Goal: Task Accomplishment & Management: Use online tool/utility

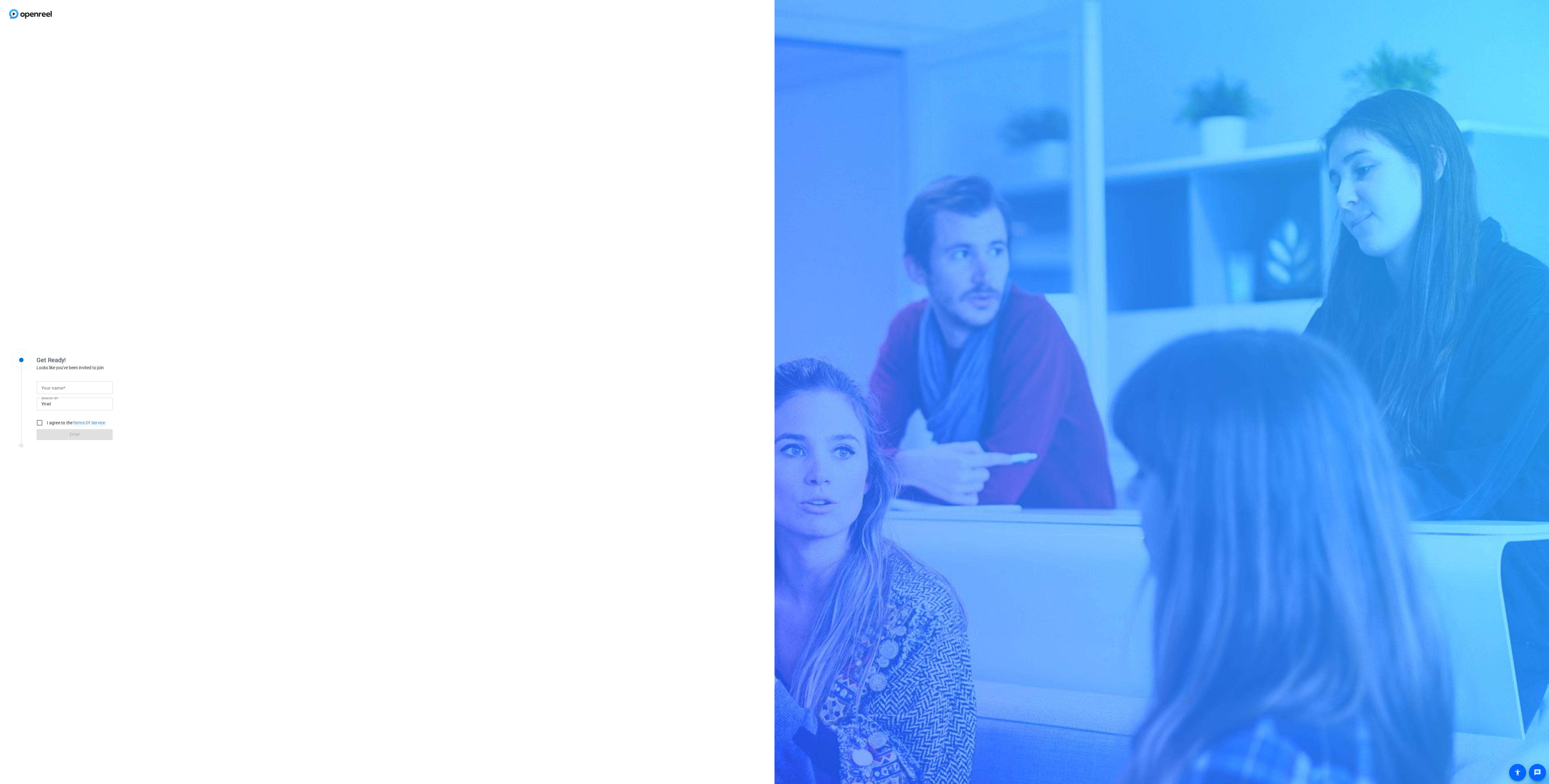
click at [77, 390] on input "Your name" at bounding box center [75, 388] width 66 height 7
type input "abby"
click at [35, 420] on input "I agree to the Terms Of Service" at bounding box center [40, 423] width 12 height 12
checkbox input "true"
click at [54, 439] on span at bounding box center [75, 435] width 76 height 14
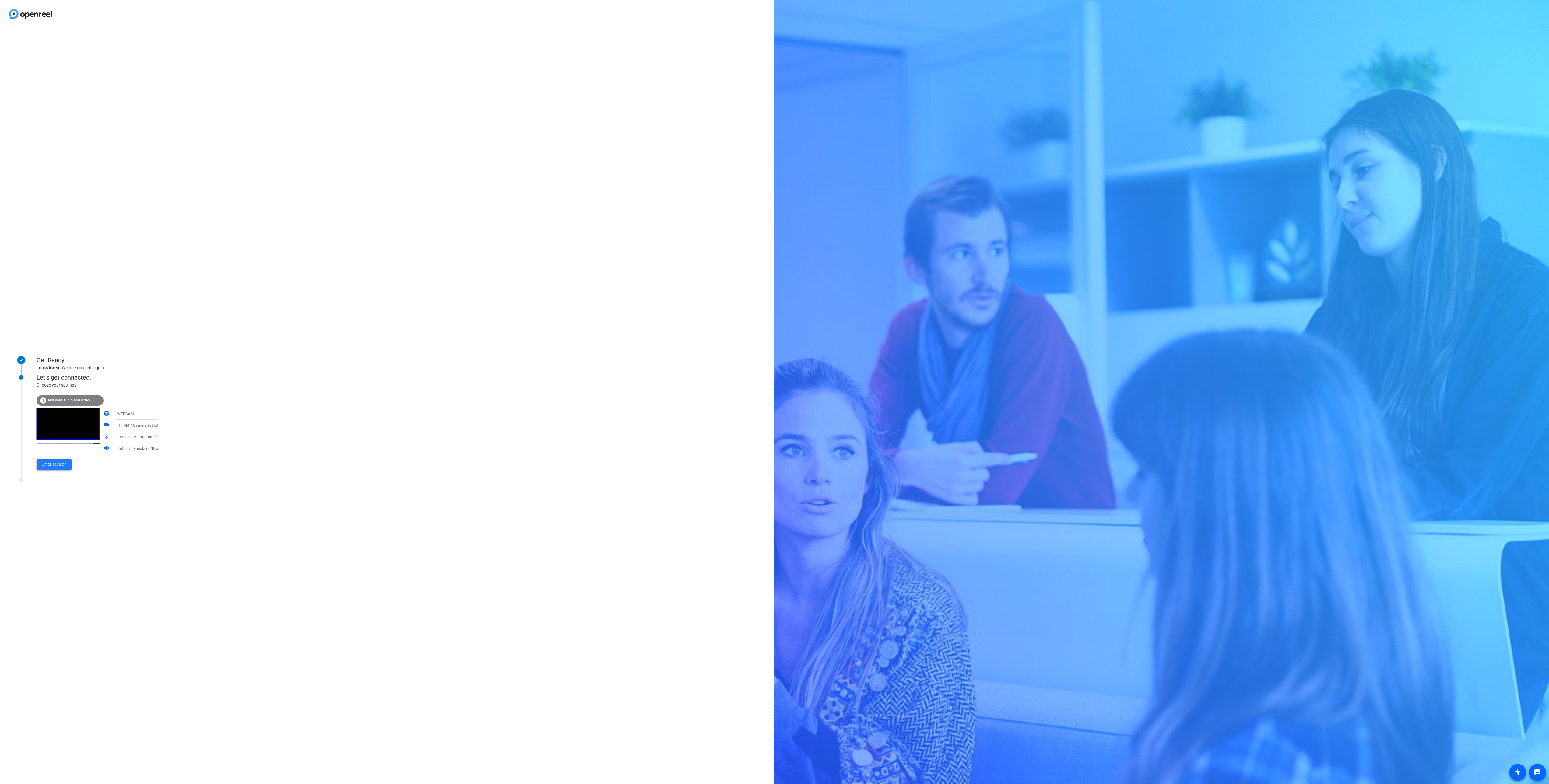
click at [58, 468] on span "Enter session" at bounding box center [54, 464] width 25 height 7
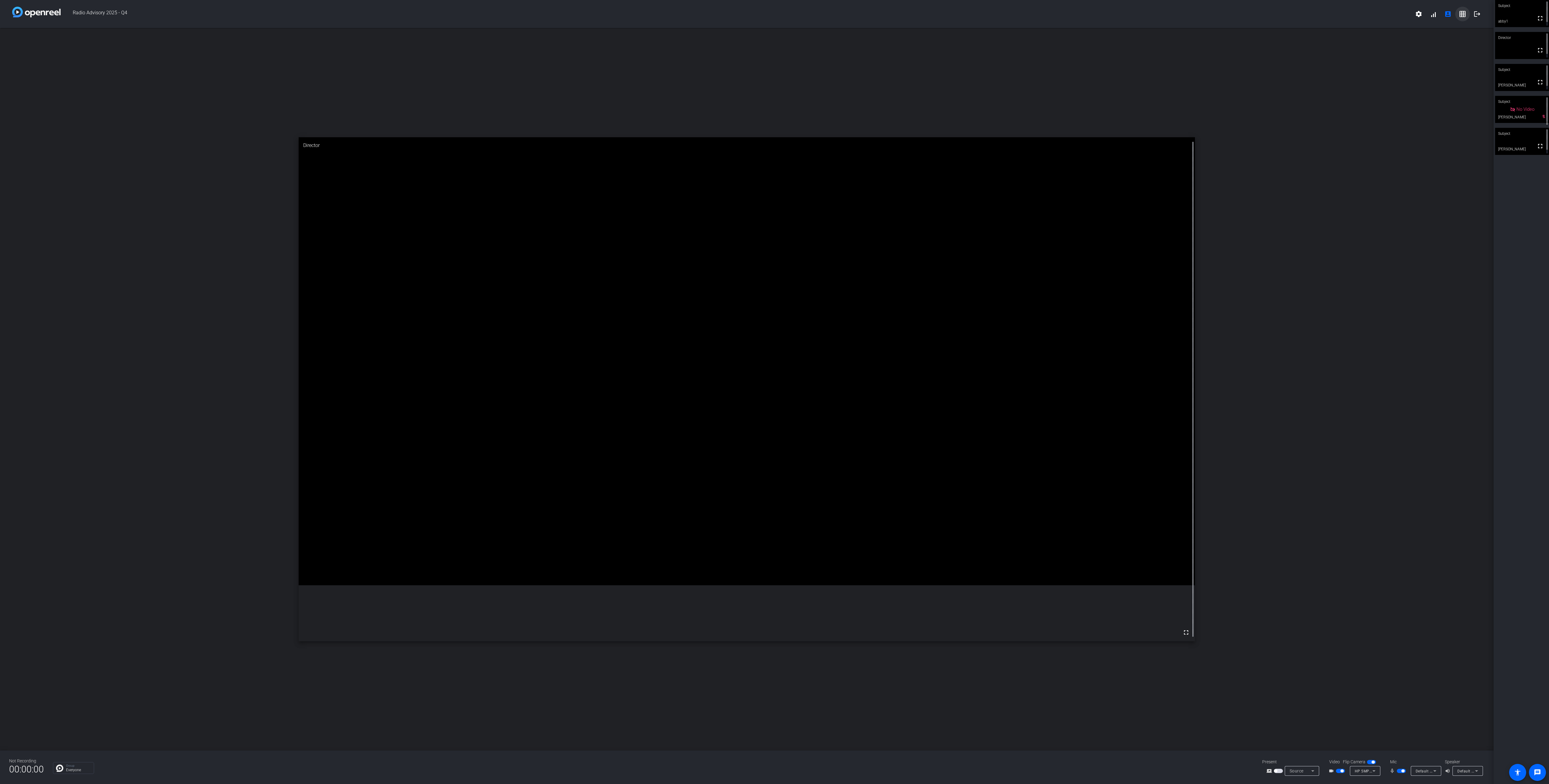
click at [1465, 19] on span at bounding box center [1462, 14] width 14 height 14
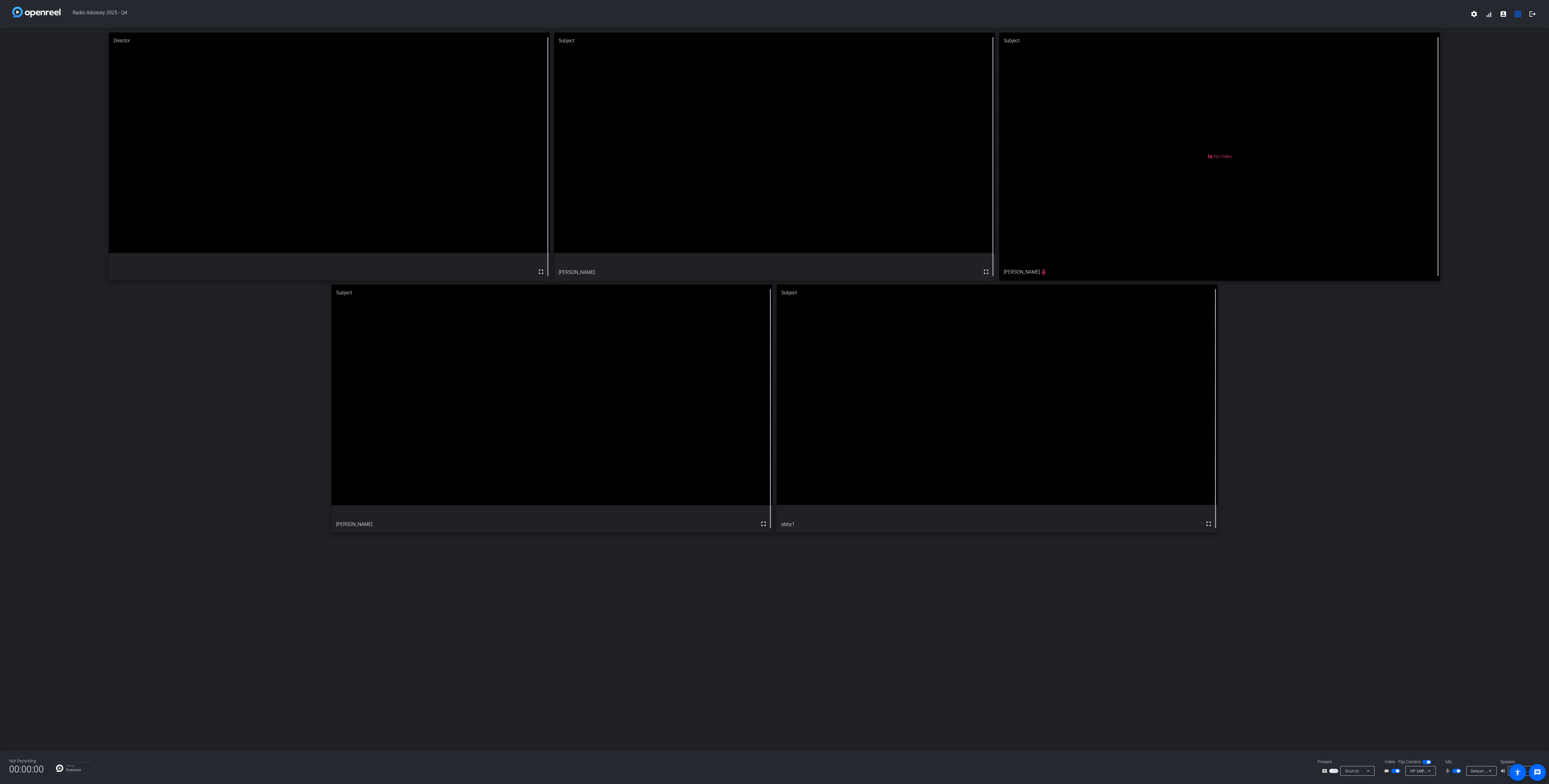
click at [1396, 771] on span "button" at bounding box center [1397, 771] width 3 height 3
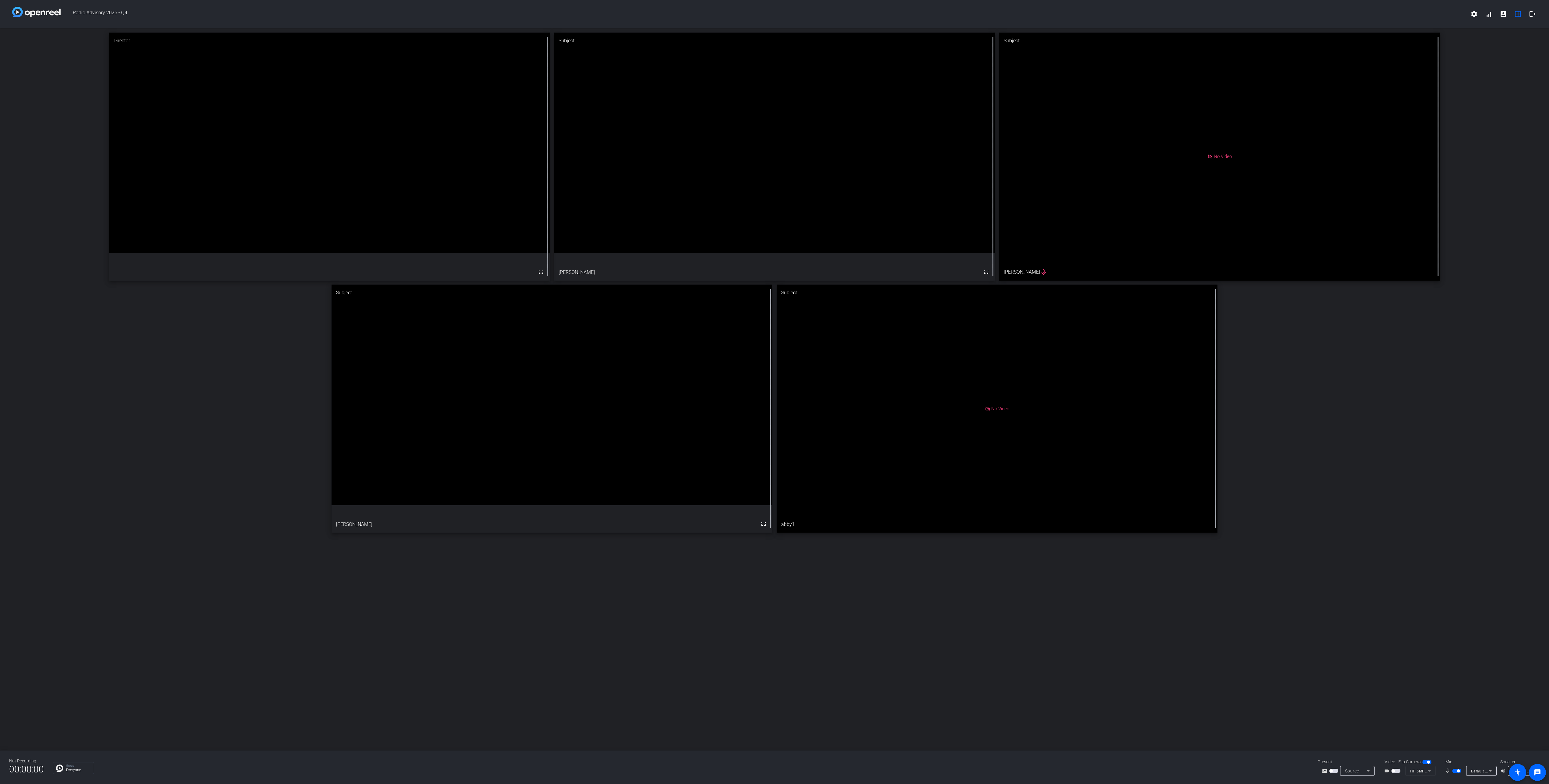
click at [1396, 769] on span "button" at bounding box center [1396, 771] width 9 height 4
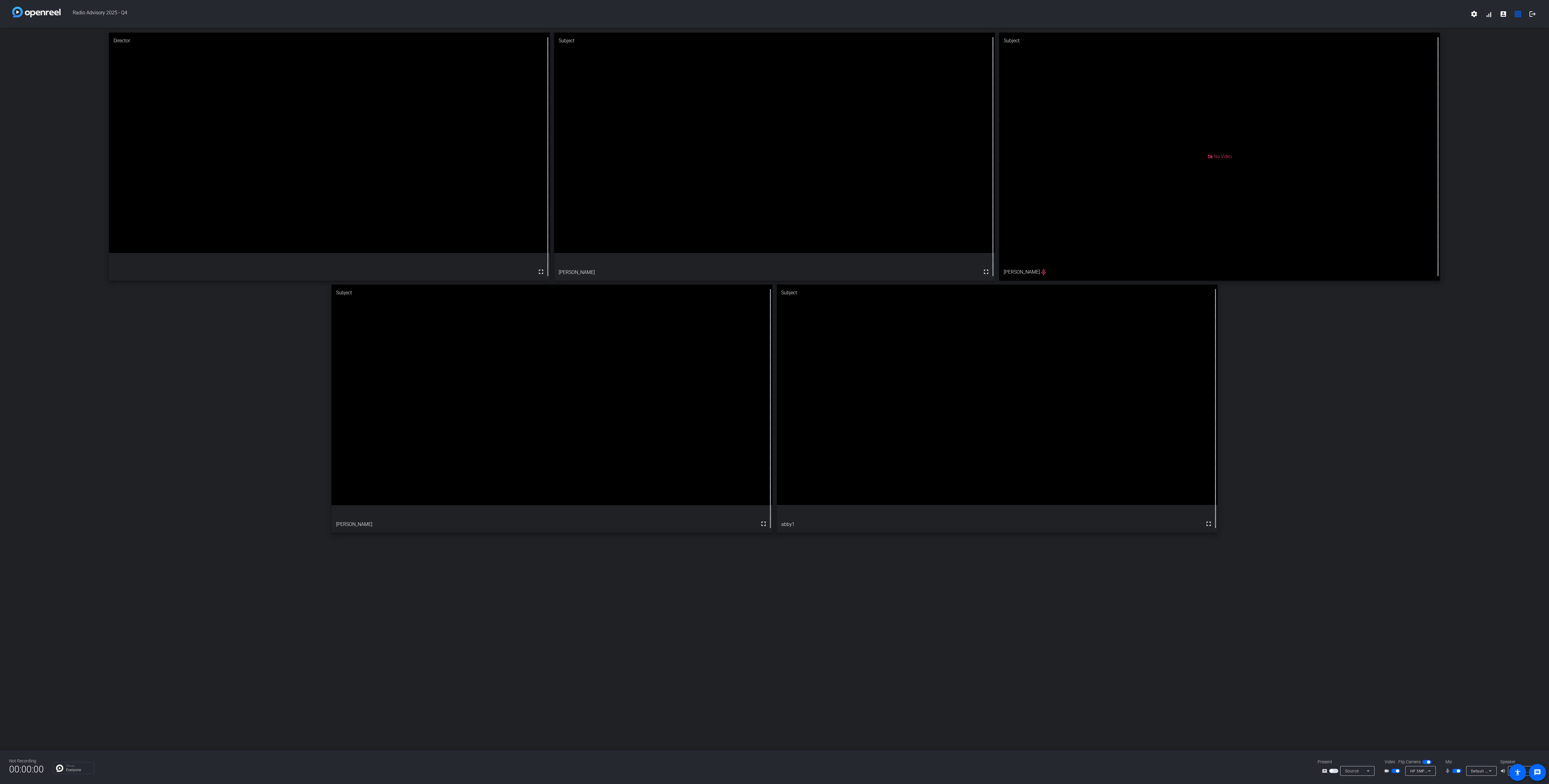
click at [1189, 721] on div "Director fullscreen Subject fullscreen [PERSON_NAME] Subject No Video [PERSON_N…" at bounding box center [775, 390] width 1549 height 723
click at [932, 682] on div "Director fullscreen Subject fullscreen [PERSON_NAME] Subject No Video [PERSON_N…" at bounding box center [775, 390] width 1549 height 723
click at [1396, 771] on span "button" at bounding box center [1397, 771] width 3 height 3
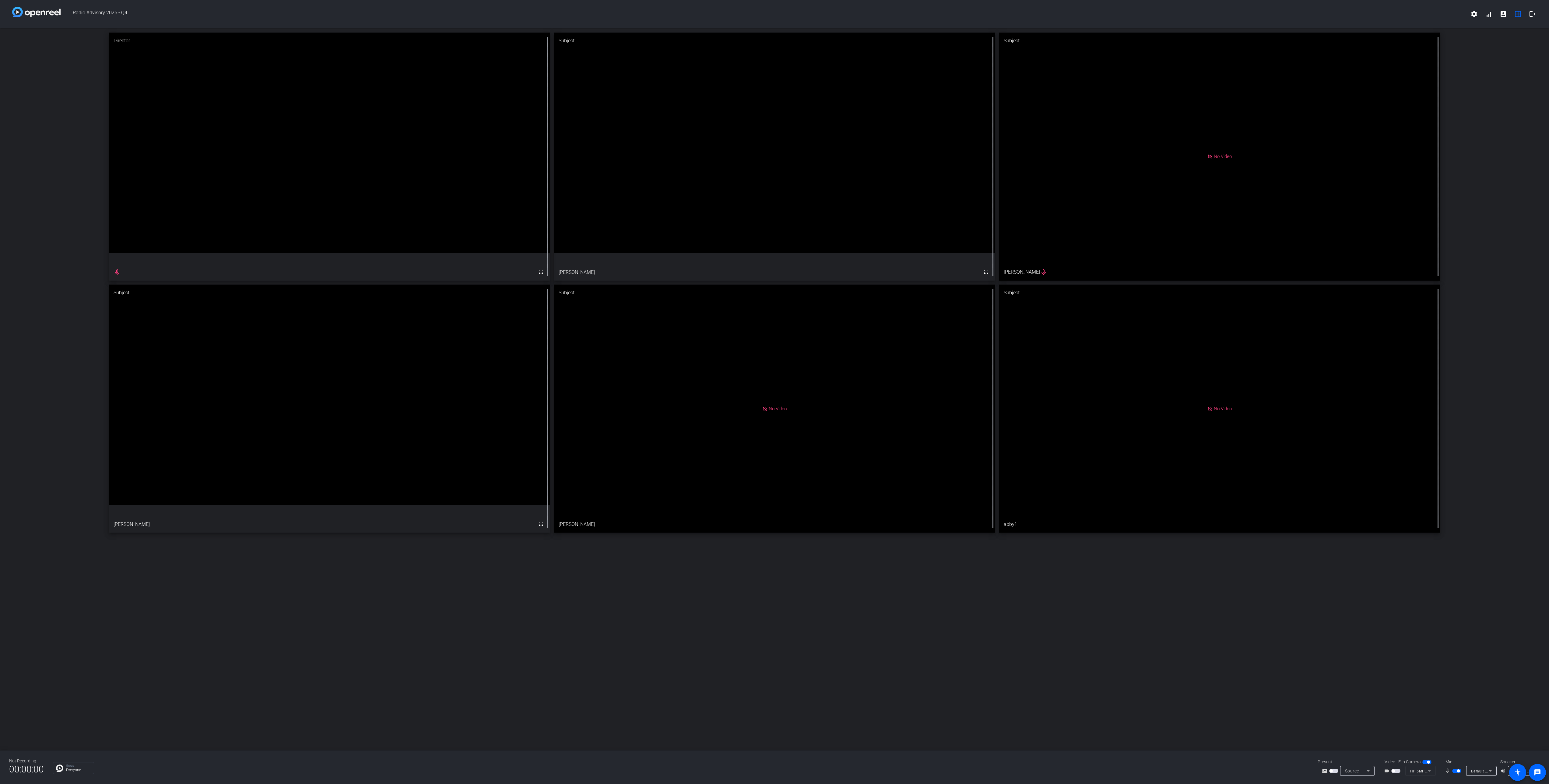
click at [1391, 770] on span "button" at bounding box center [1393, 771] width 3 height 3
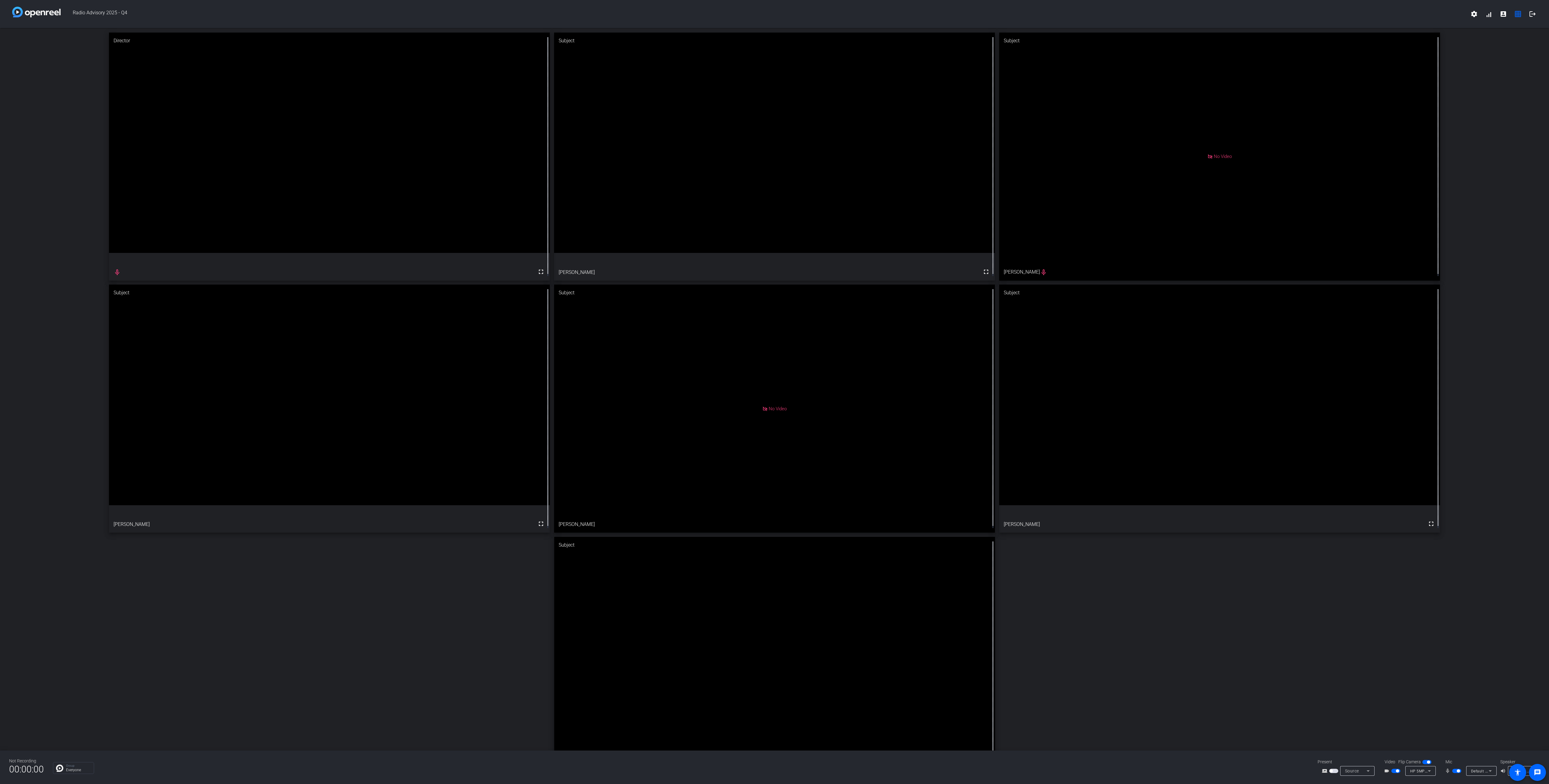
click at [246, 672] on div "Director fullscreen mic_none Subject fullscreen [PERSON_NAME] Subject No Video …" at bounding box center [775, 409] width 1549 height 762
click at [1462, 771] on div at bounding box center [1457, 771] width 10 height 4
click at [1457, 771] on span "button" at bounding box center [1458, 771] width 3 height 3
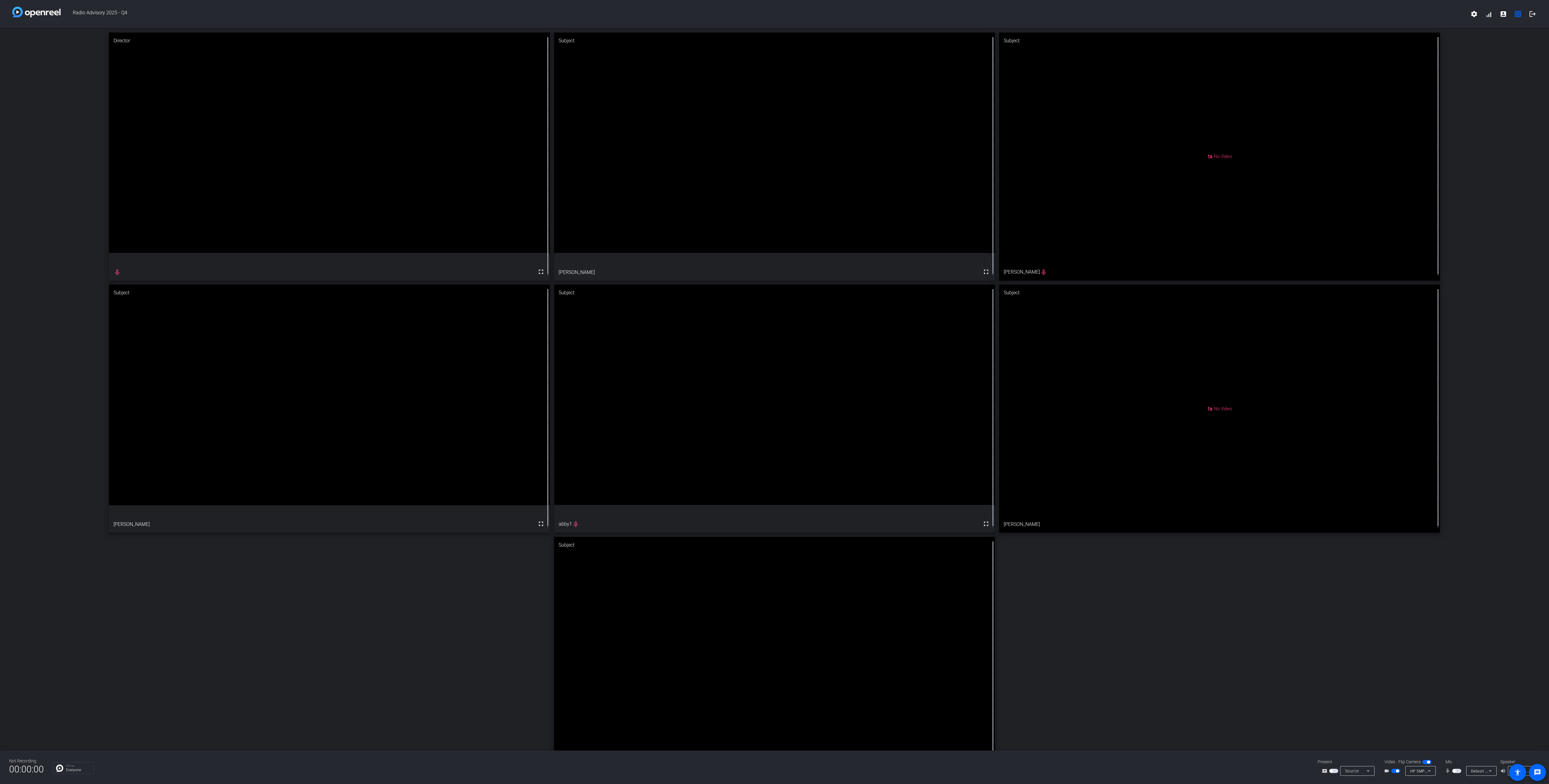
drag, startPoint x: 841, startPoint y: 641, endPoint x: 832, endPoint y: 405, distance: 236.2
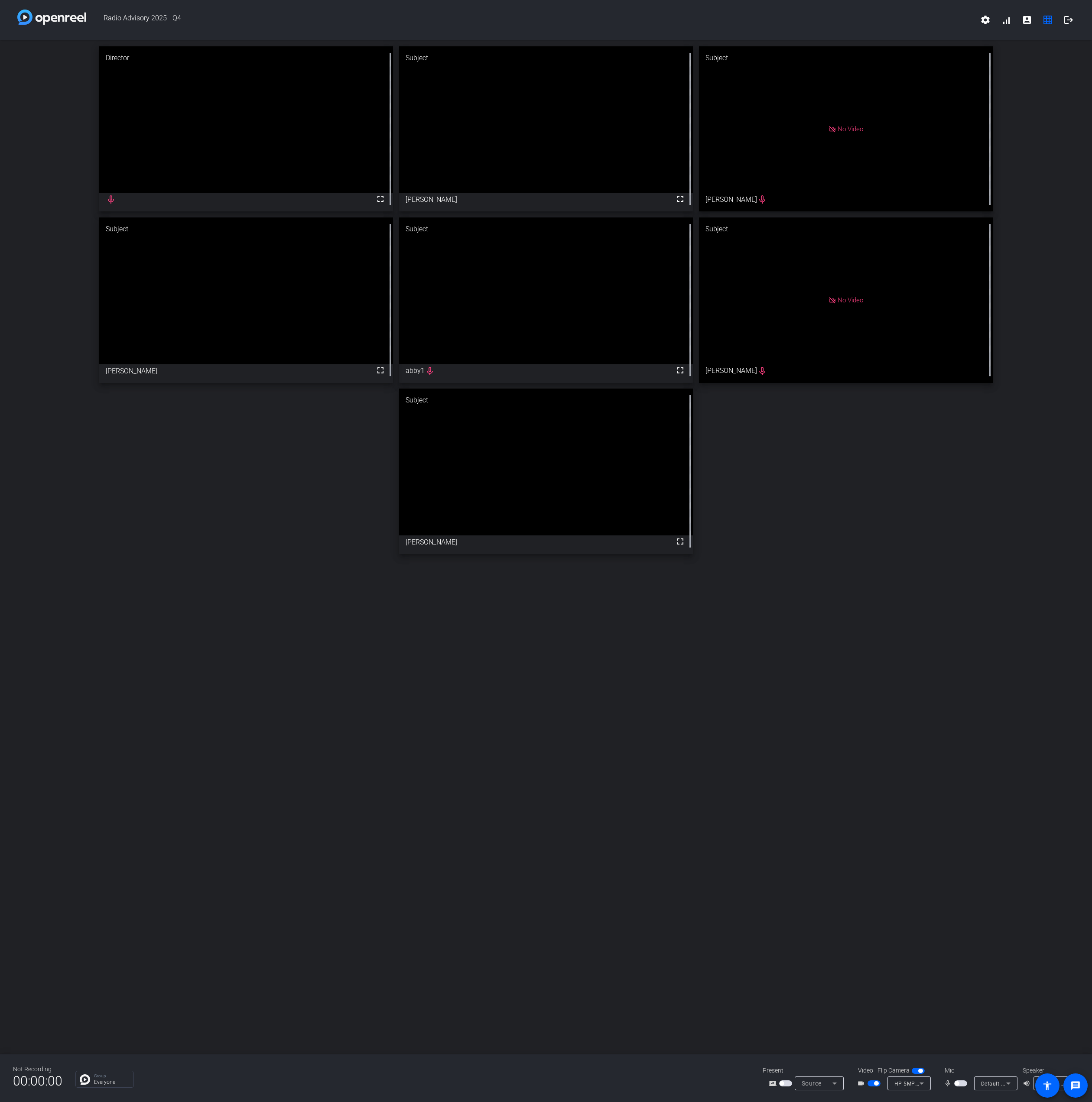
click at [957, 1084] on span "button" at bounding box center [956, 1083] width 4 height 4
click at [961, 1084] on span "button" at bounding box center [962, 1083] width 4 height 4
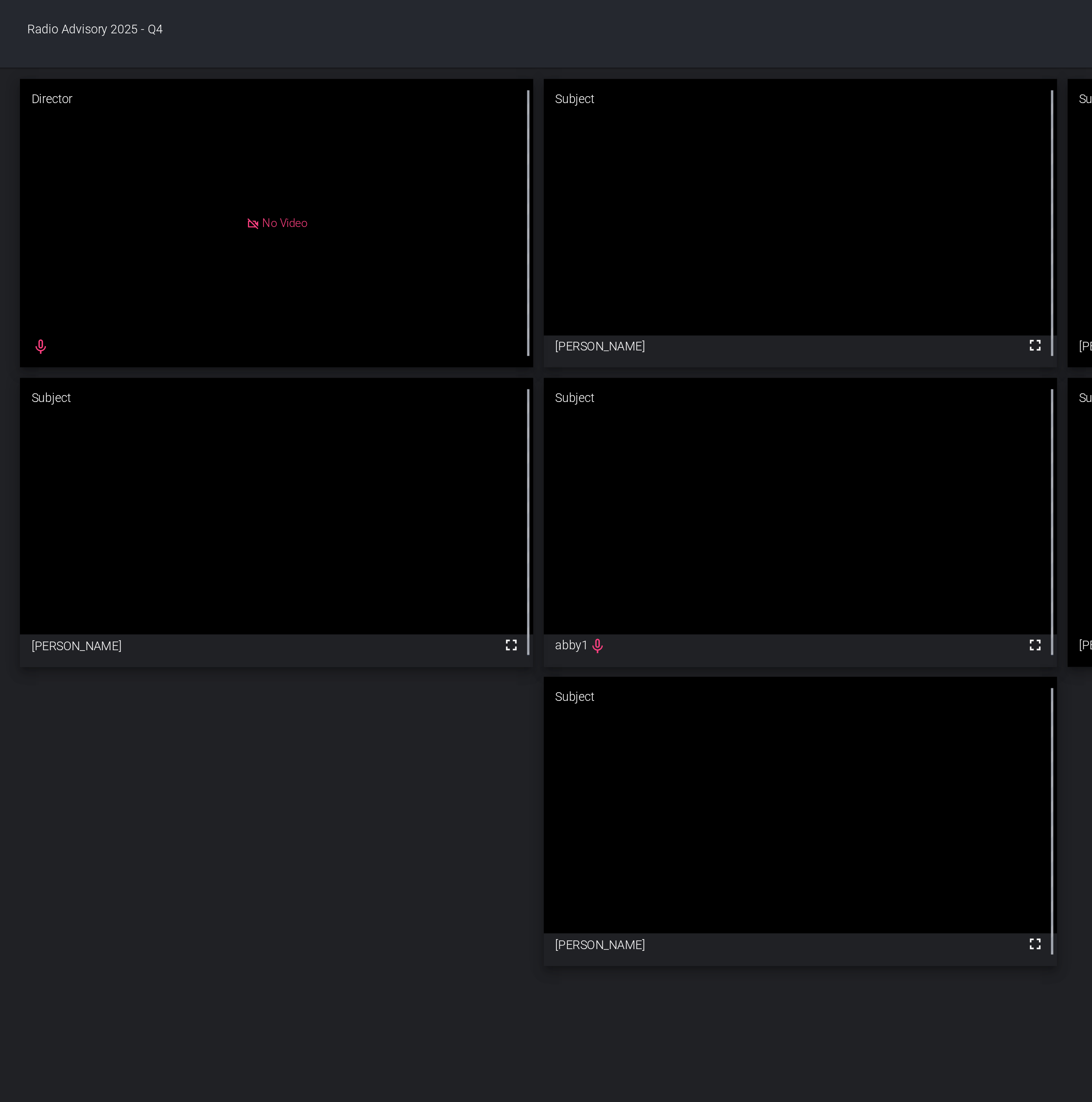
click at [333, 542] on div "Director No Video mic_none Subject fullscreen [PERSON_NAME] Subject No Video [P…" at bounding box center [546, 300] width 1092 height 521
click at [353, 521] on div "Director No Video mic_none Subject fullscreen [PERSON_NAME] Subject No Video [P…" at bounding box center [546, 300] width 1092 height 521
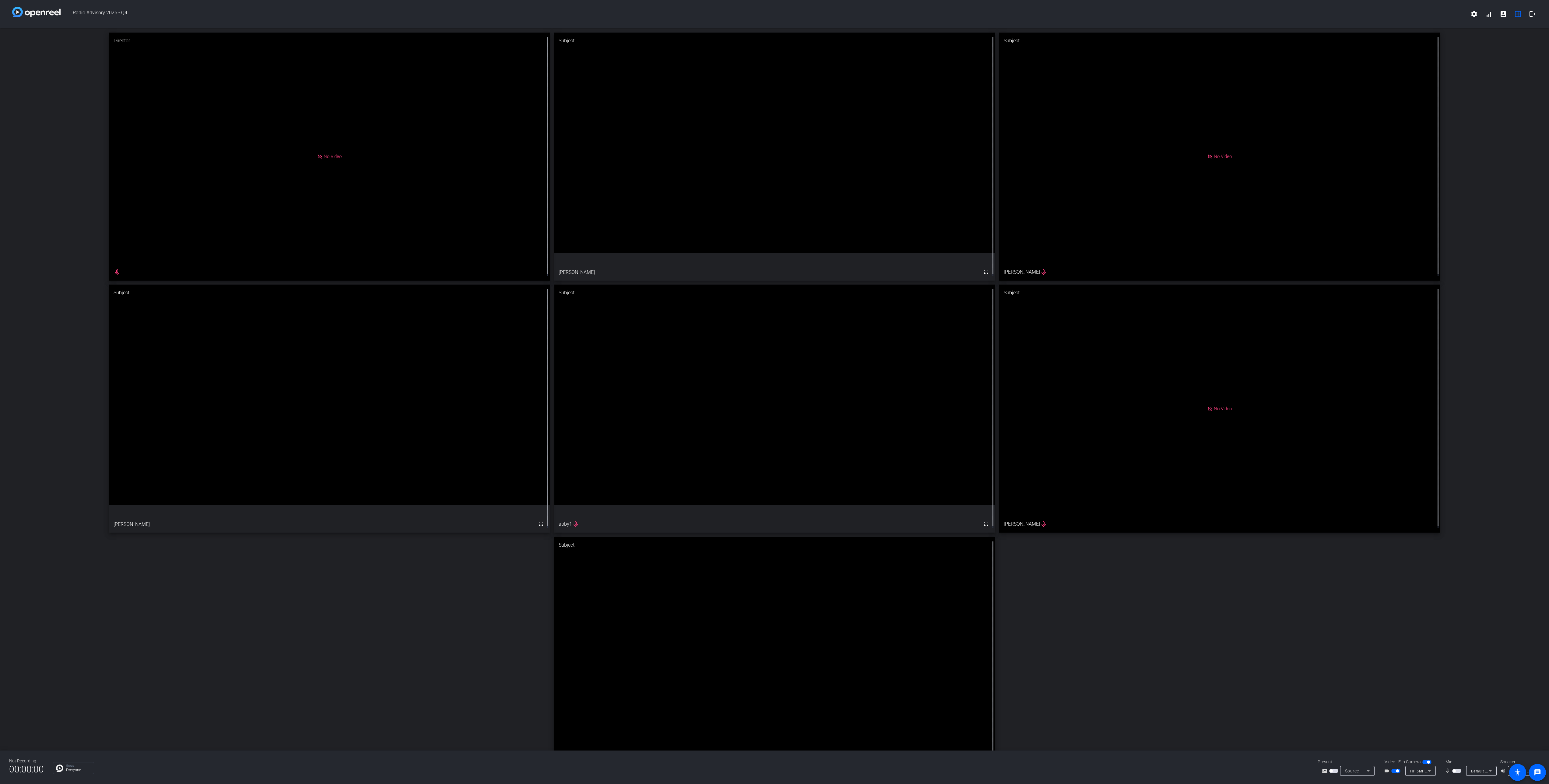
click at [1459, 771] on span "button" at bounding box center [1456, 771] width 9 height 4
click at [1455, 770] on span "button" at bounding box center [1456, 771] width 9 height 4
click at [1455, 767] on div "mic_none" at bounding box center [1455, 771] width 21 height 7
click at [1454, 770] on span "button" at bounding box center [1454, 771] width 3 height 3
click at [390, 730] on div "Director fullscreen mic_none Subject fullscreen [PERSON_NAME] Subject No Video …" at bounding box center [775, 409] width 1549 height 762
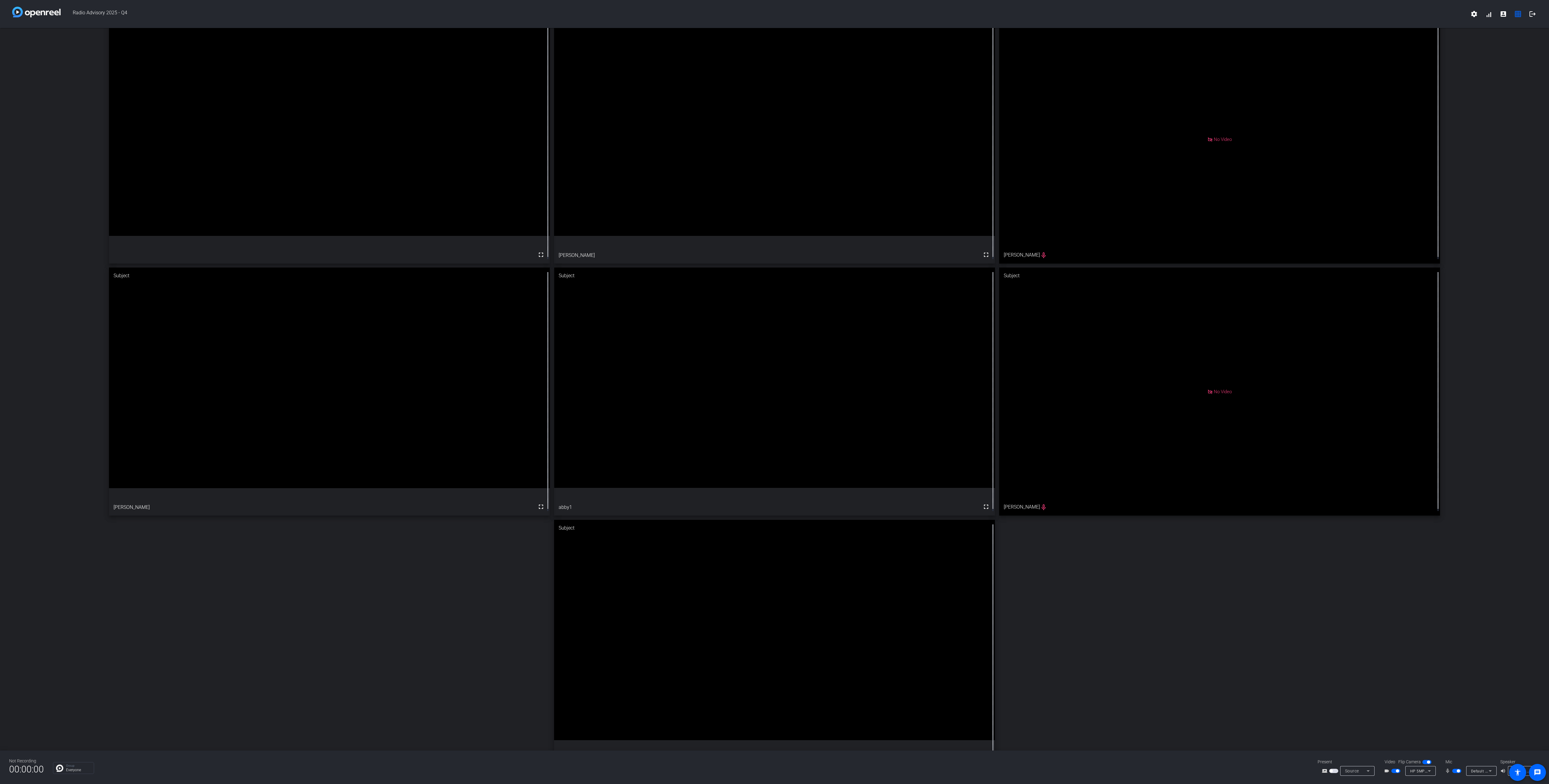
scroll to position [32, 0]
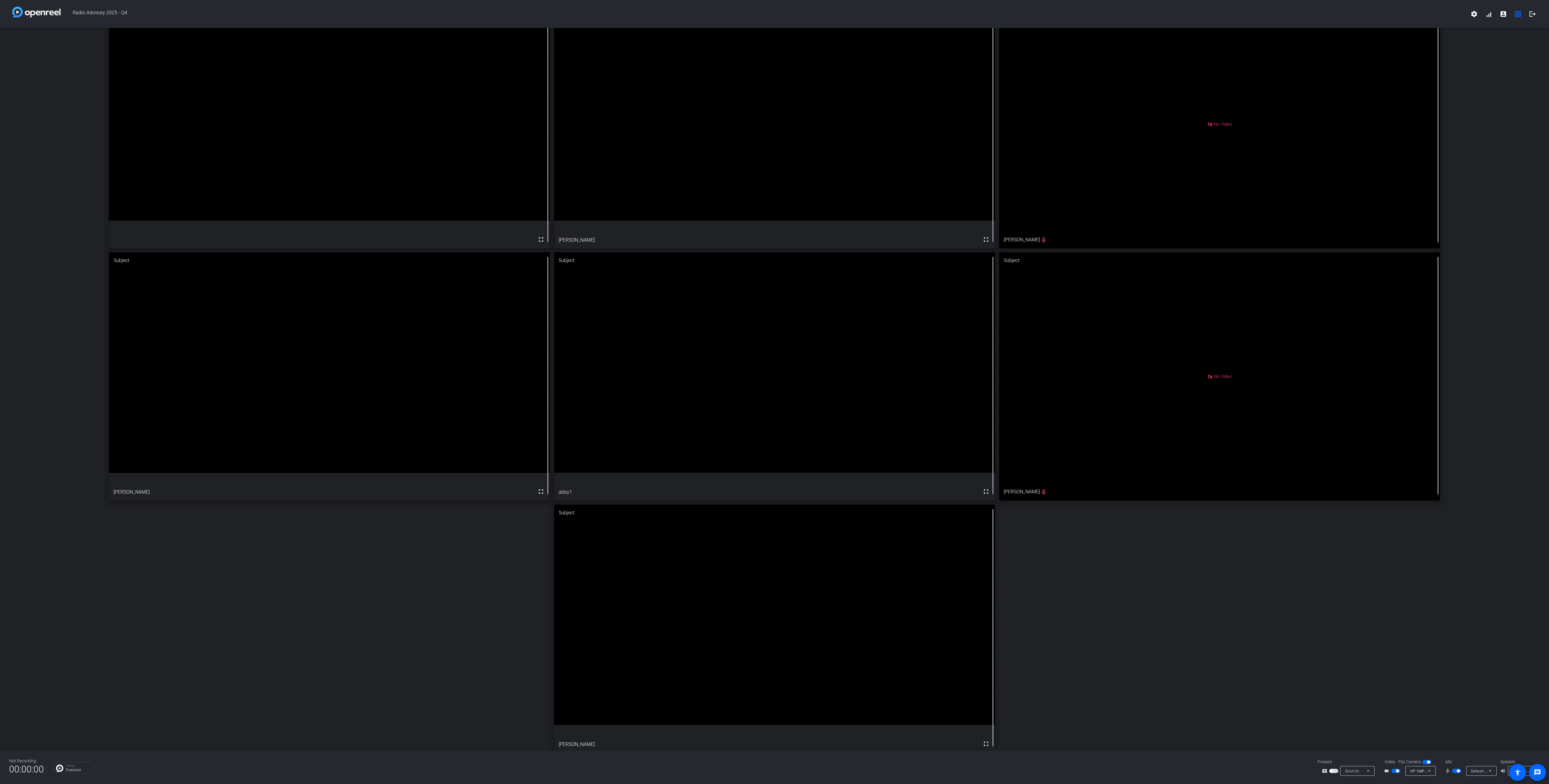
click at [408, 612] on div "Director fullscreen Subject fullscreen [PERSON_NAME] Subject No Video [PERSON_N…" at bounding box center [775, 376] width 1549 height 762
click at [317, 584] on div "Director fullscreen Subject fullscreen [PERSON_NAME] Subject No Video [PERSON_N…" at bounding box center [775, 376] width 1549 height 762
click at [1459, 772] on button "button" at bounding box center [1456, 771] width 9 height 4
click at [465, 619] on div "Director fullscreen mic_none Subject fullscreen [PERSON_NAME] mic_none Subject …" at bounding box center [775, 376] width 1549 height 762
click at [302, 635] on div "Director fullscreen mic_none Subject fullscreen [PERSON_NAME] Subject No Video …" at bounding box center [775, 376] width 1549 height 762
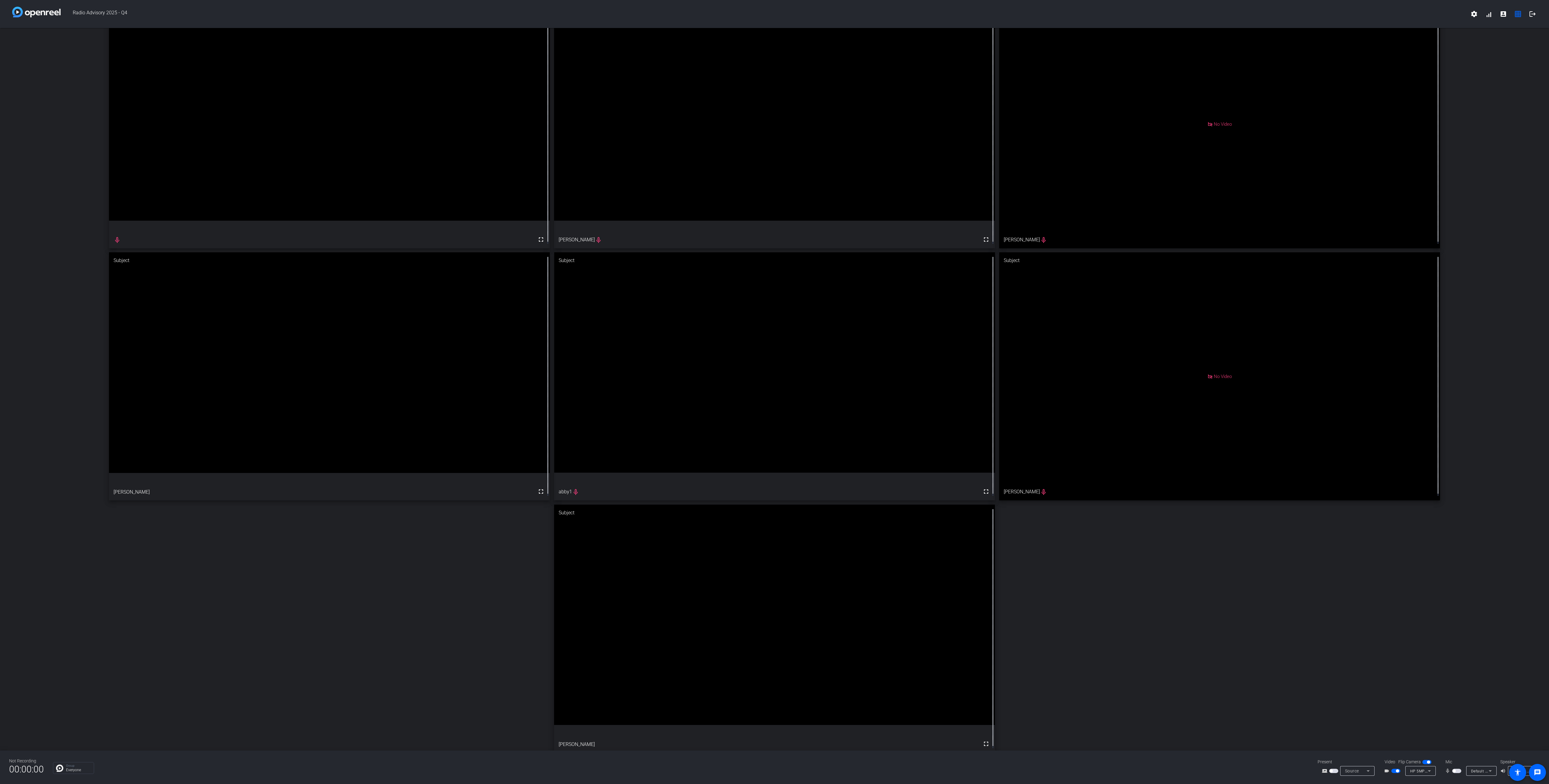
click at [1459, 770] on span "button" at bounding box center [1456, 771] width 9 height 4
